Goal: Task Accomplishment & Management: Complete application form

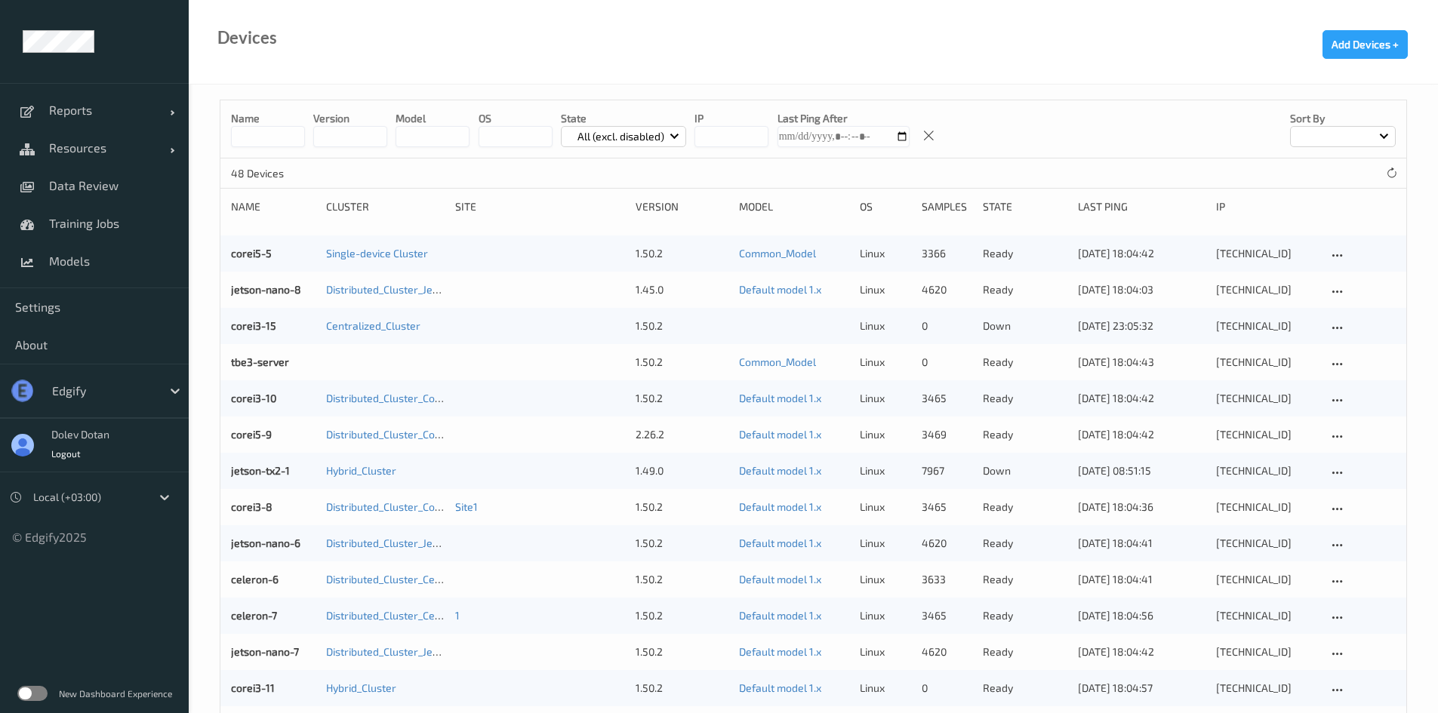
click at [35, 696] on label at bounding box center [32, 693] width 30 height 15
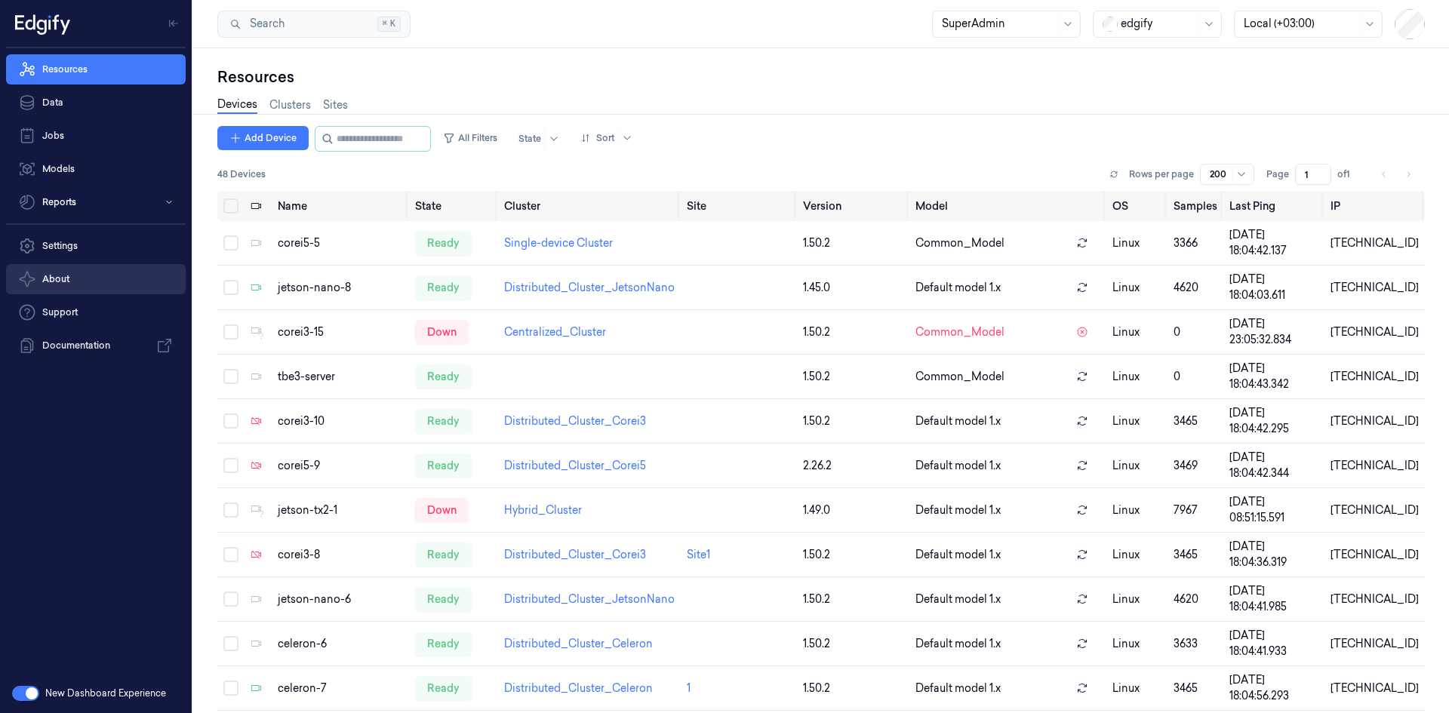
click at [100, 276] on button "About" at bounding box center [96, 279] width 180 height 30
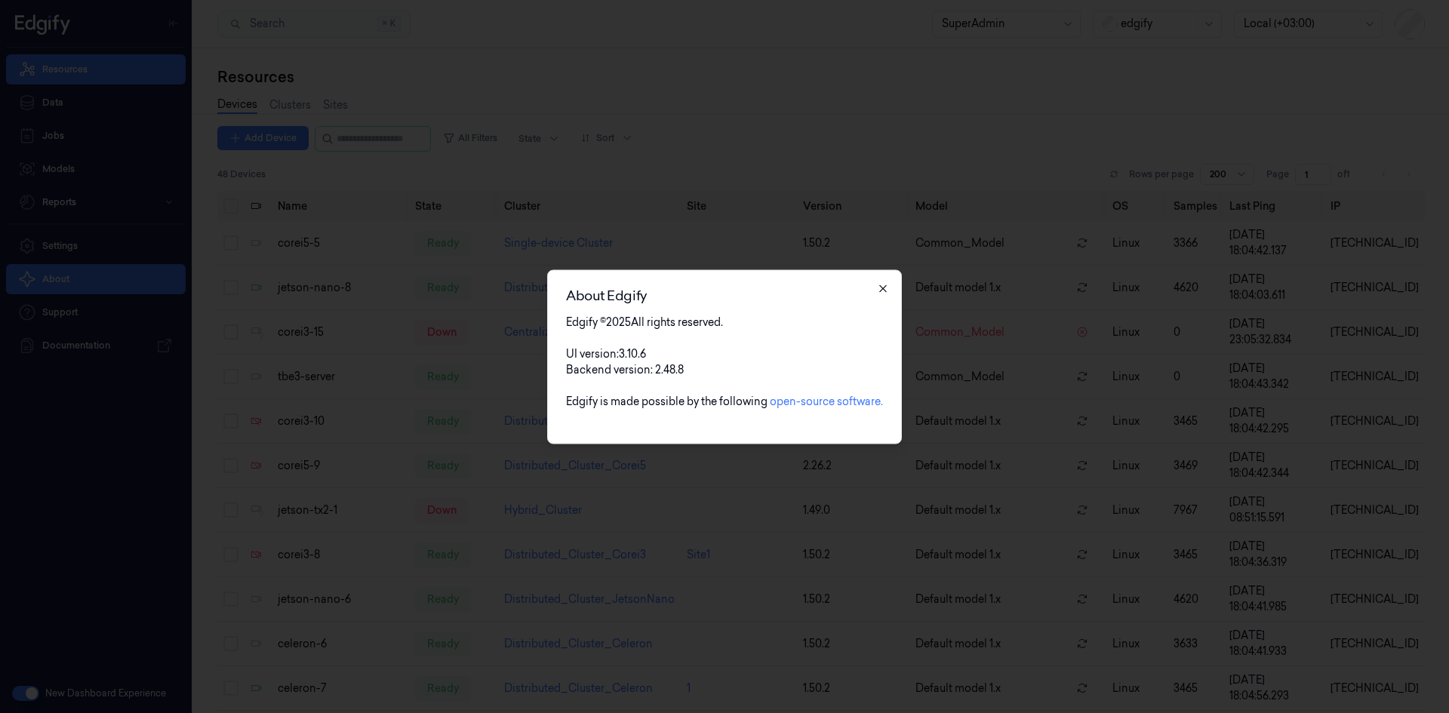
click at [881, 289] on icon "button" at bounding box center [883, 288] width 12 height 12
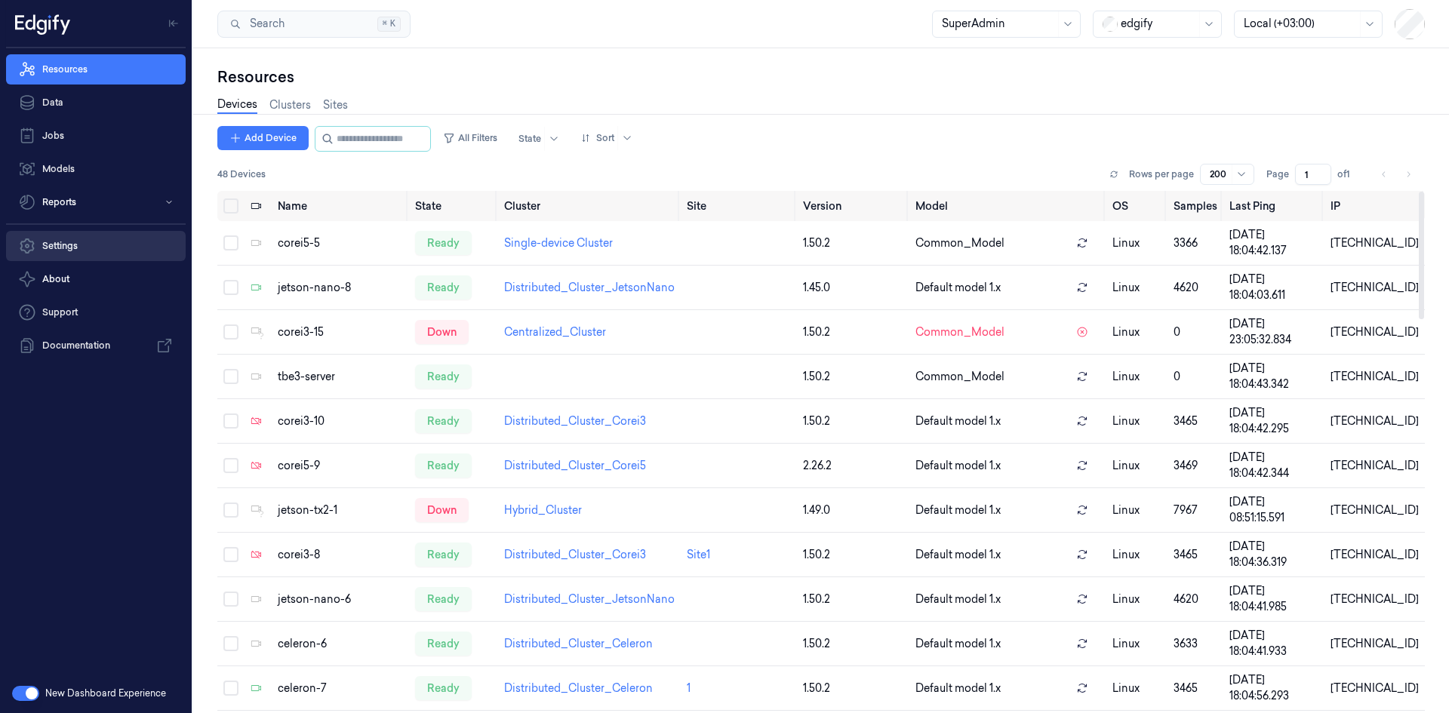
click at [68, 252] on link "Settings" at bounding box center [96, 246] width 180 height 30
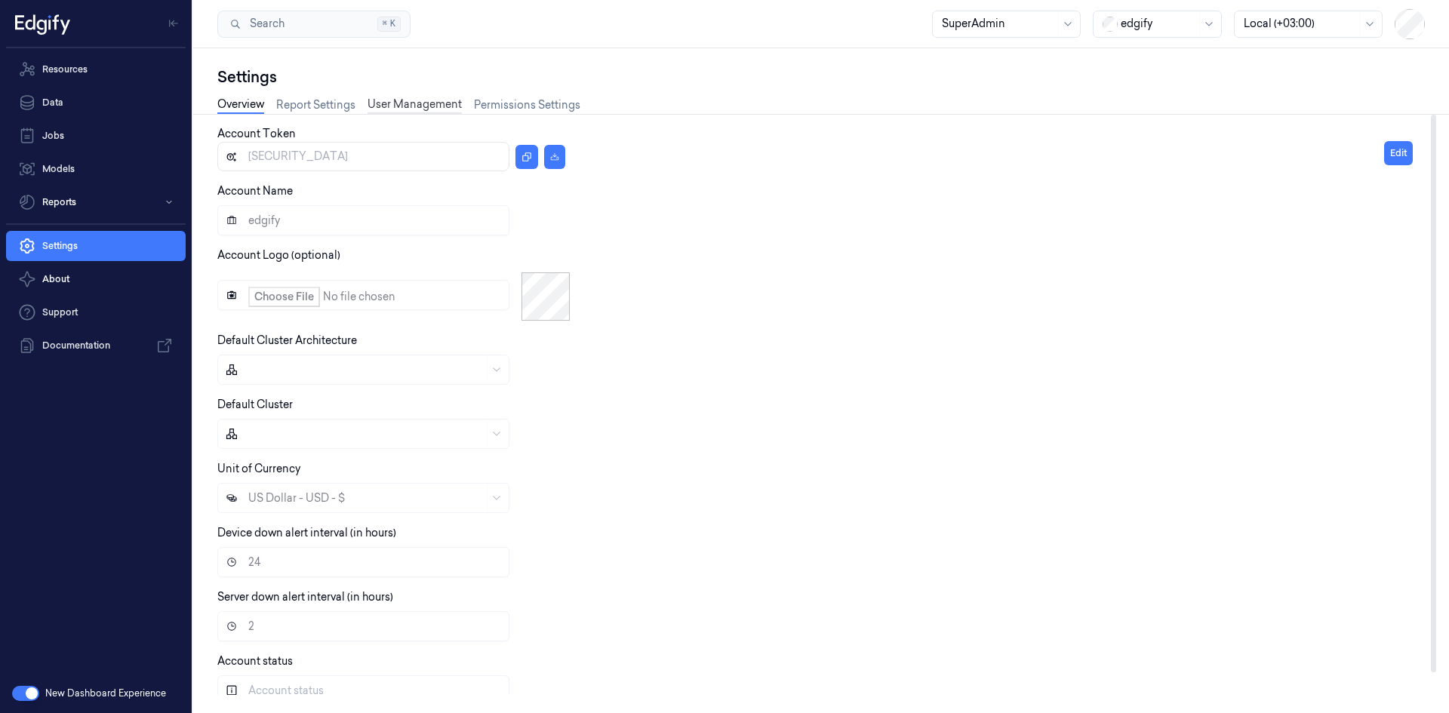
click at [421, 103] on link "User Management" at bounding box center [415, 105] width 94 height 17
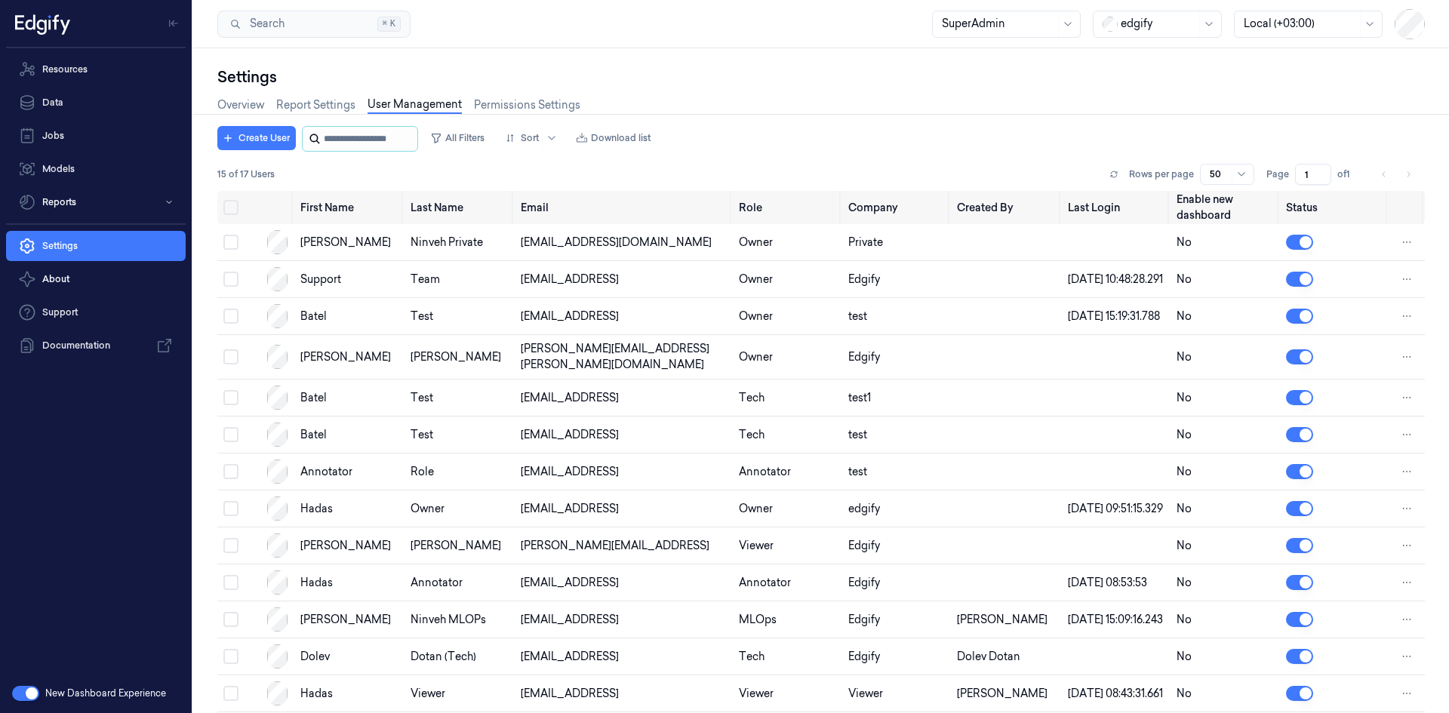
click at [389, 143] on input "string" at bounding box center [369, 139] width 91 height 24
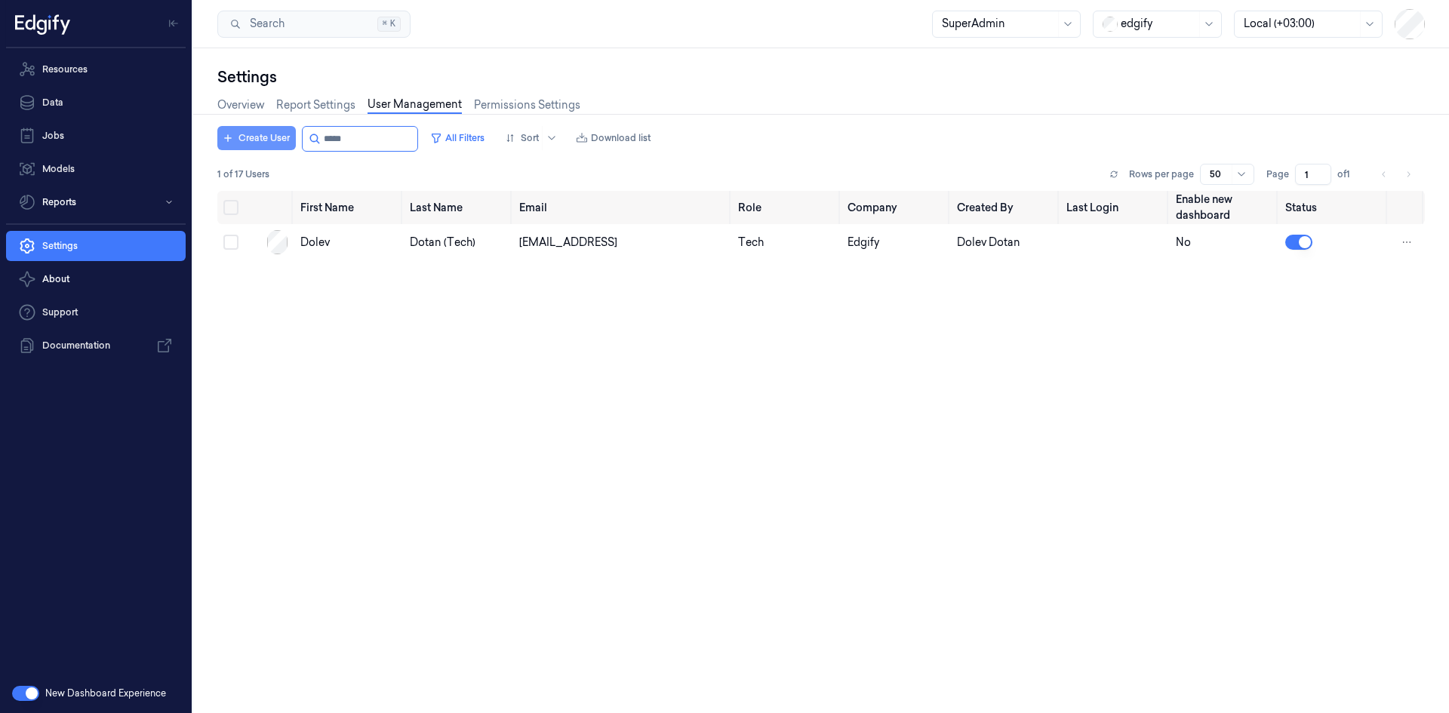
type input "*****"
click at [248, 143] on button "Create User" at bounding box center [256, 138] width 78 height 24
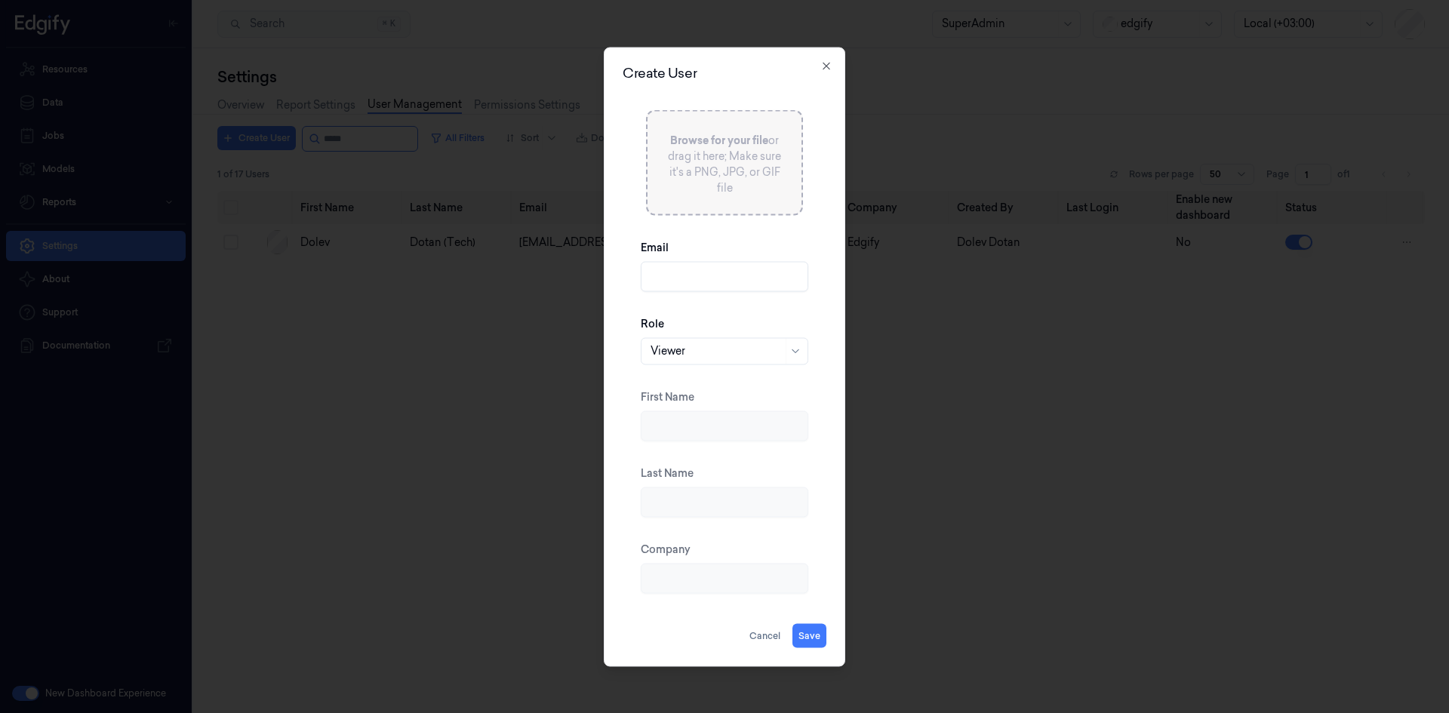
click at [683, 269] on input "Email" at bounding box center [725, 276] width 168 height 30
type input "dolev.dotan+mlops@edgify.ai"
click at [740, 349] on div at bounding box center [717, 351] width 132 height 16
click at [692, 507] on div "MLOps" at bounding box center [725, 508] width 148 height 16
click at [813, 633] on button "Save" at bounding box center [810, 635] width 34 height 24
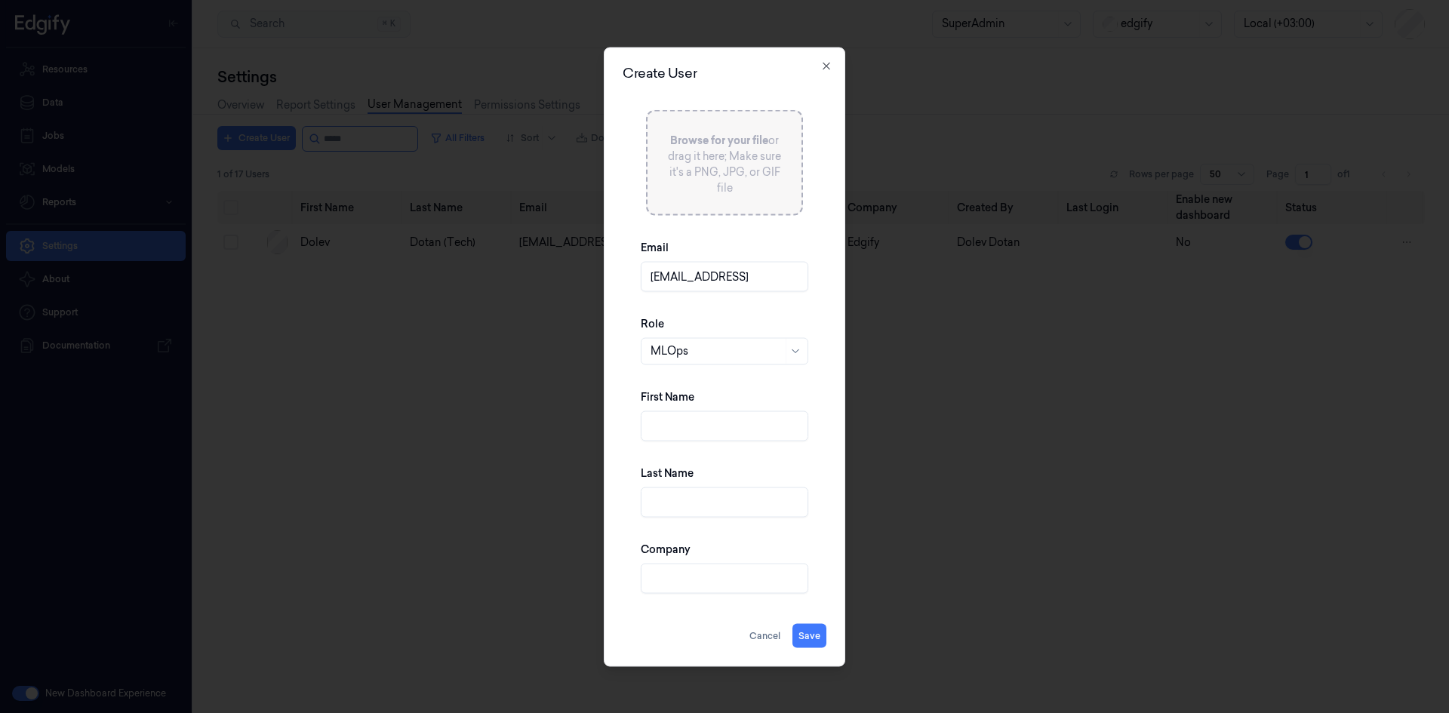
click at [743, 431] on input "First Name" at bounding box center [725, 426] width 168 height 30
type input "Dolev"
type input "Dotan"
type input "Edgify"
click at [711, 510] on input "Dotan" at bounding box center [725, 502] width 168 height 30
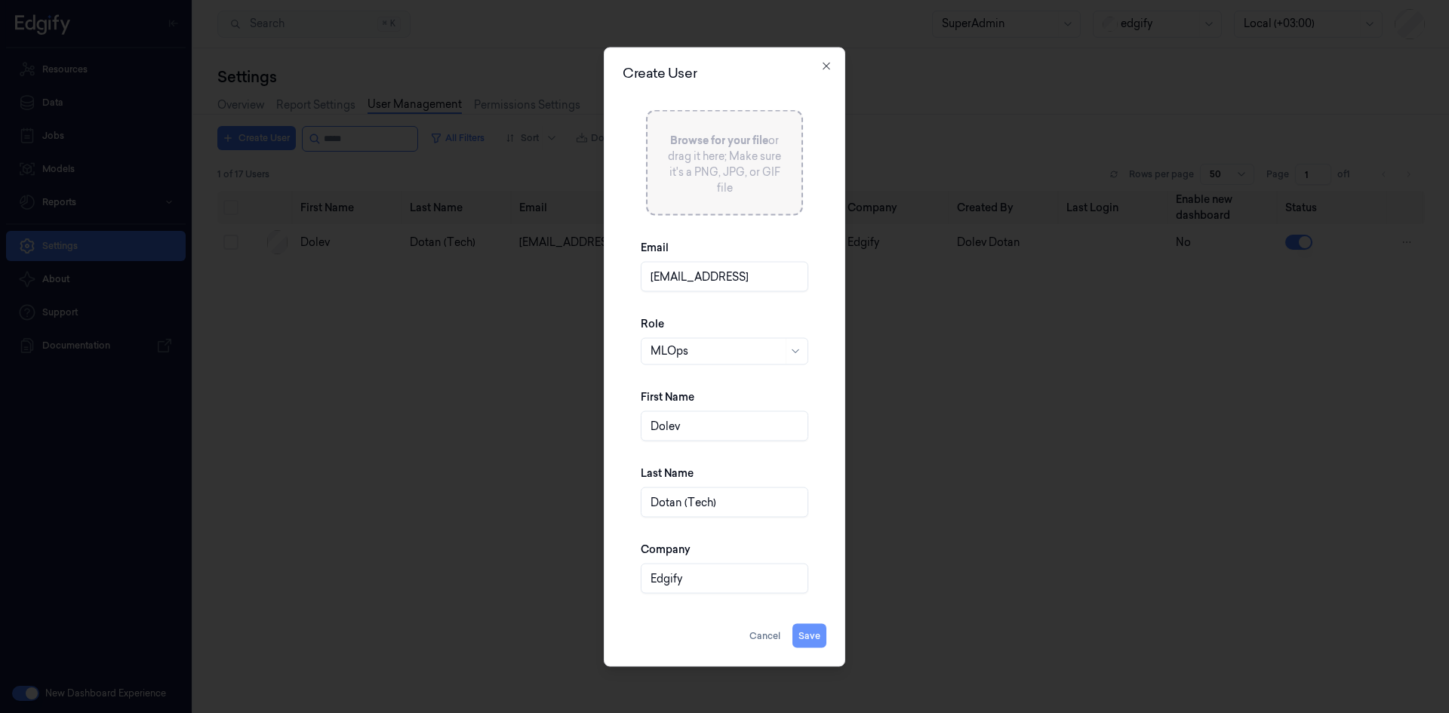
type input "Dotan (Tech)"
click at [813, 642] on button "Save" at bounding box center [810, 635] width 34 height 24
